Goal: Task Accomplishment & Management: Complete application form

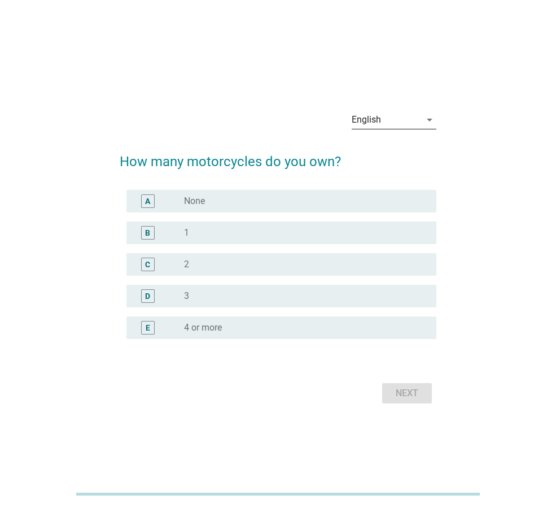
click at [405, 127] on div "English" at bounding box center [386, 120] width 69 height 18
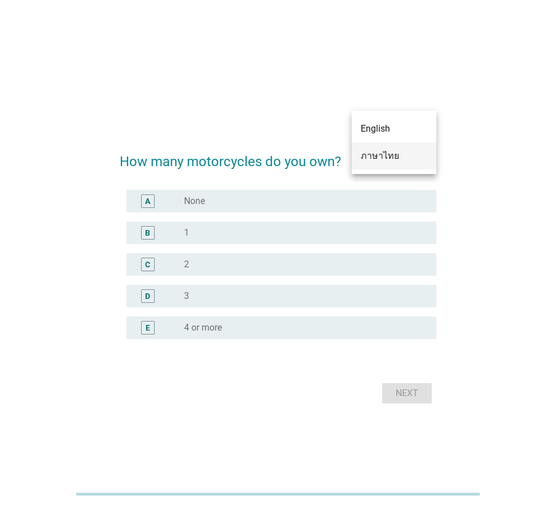
click at [399, 154] on div "ภาษาไทย" at bounding box center [394, 156] width 67 height 14
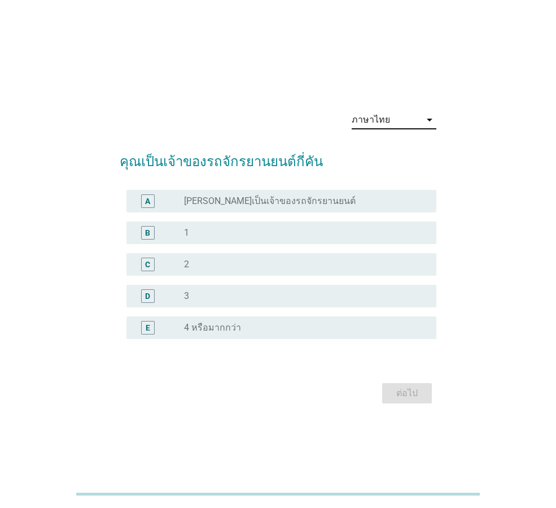
click at [200, 261] on div "radio_button_unchecked 2" at bounding box center [301, 264] width 234 height 11
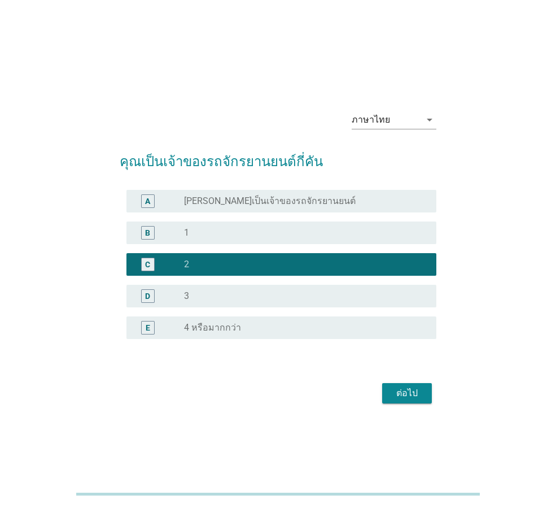
click at [411, 393] on div "ต่อไป" at bounding box center [408, 393] width 32 height 14
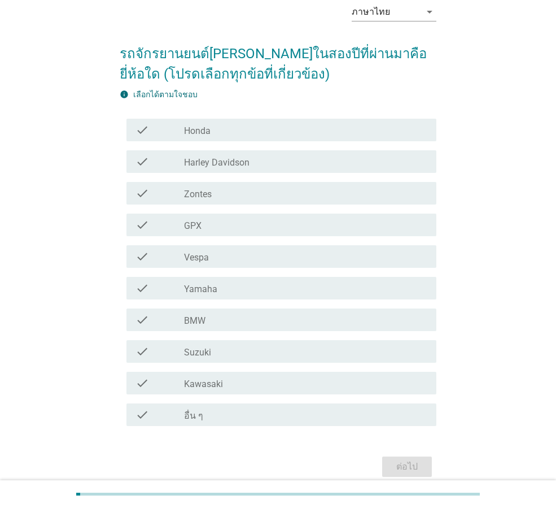
scroll to position [106, 0]
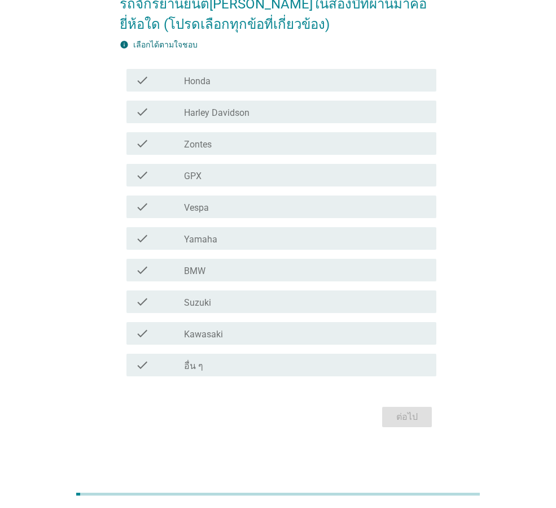
click at [251, 367] on div "check_box_outline_blank อื่น ๆ" at bounding box center [305, 365] width 243 height 14
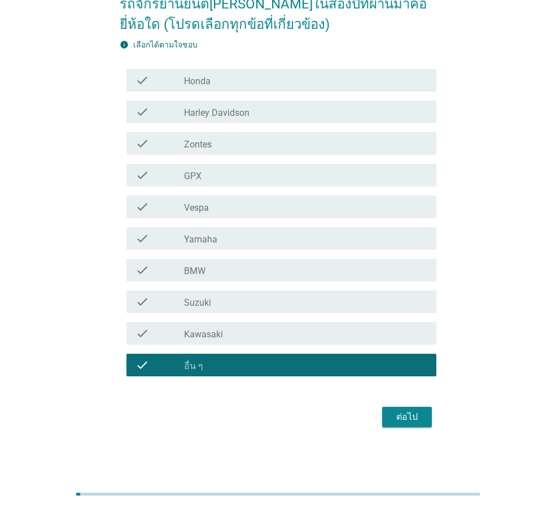
scroll to position [50, 0]
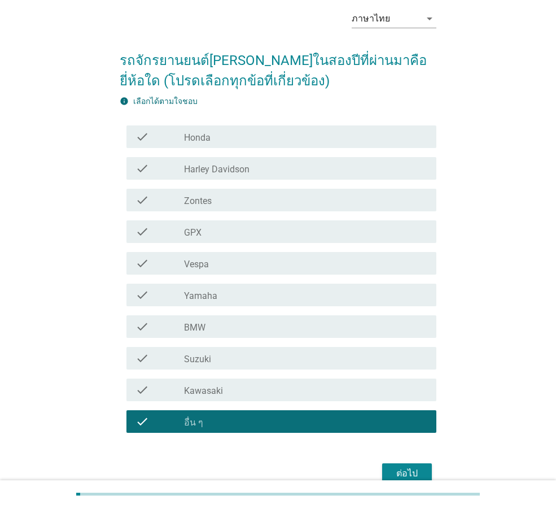
click at [291, 421] on div "check_box_outline_blank อื่น ๆ" at bounding box center [305, 422] width 243 height 14
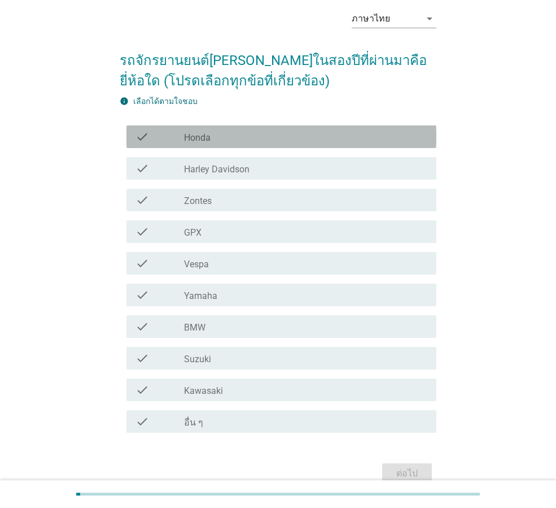
click at [279, 145] on div "check check_box_outline_blank Honda" at bounding box center [282, 136] width 310 height 23
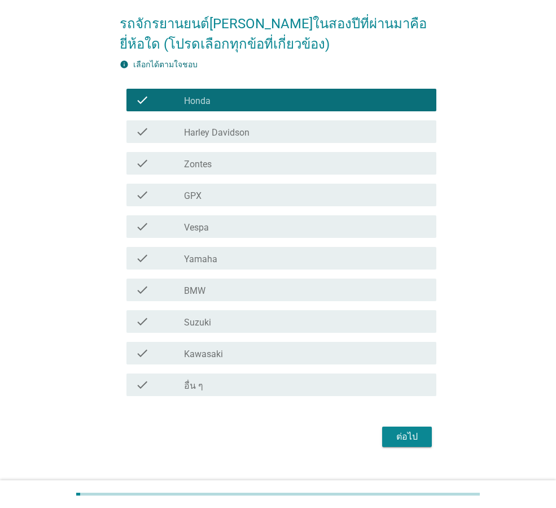
scroll to position [106, 0]
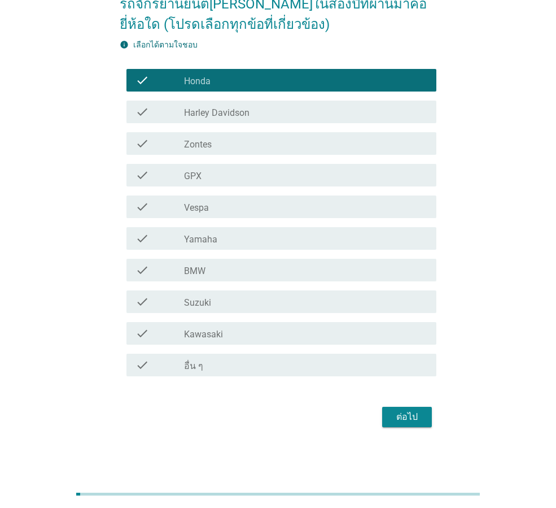
click at [418, 421] on div "ต่อไป" at bounding box center [408, 417] width 32 height 14
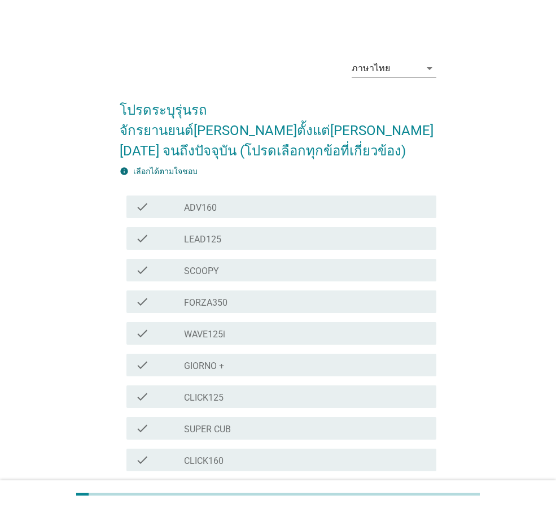
scroll to position [56, 0]
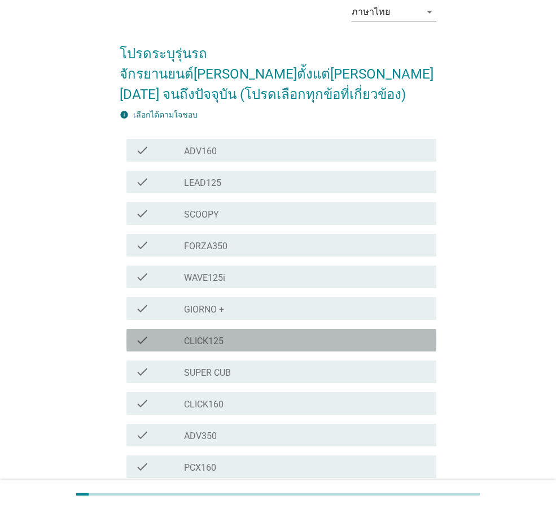
click at [229, 333] on div "check_box_outline_blank CLICK125" at bounding box center [305, 340] width 243 height 14
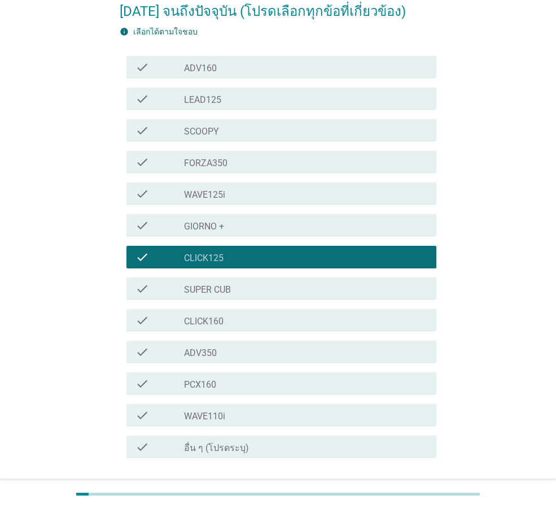
scroll to position [201, 0]
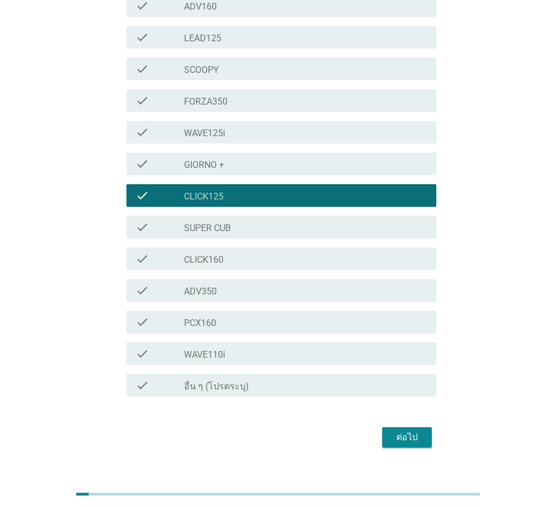
click at [388, 427] on button "ต่อไป" at bounding box center [407, 437] width 50 height 20
